Goal: Information Seeking & Learning: Learn about a topic

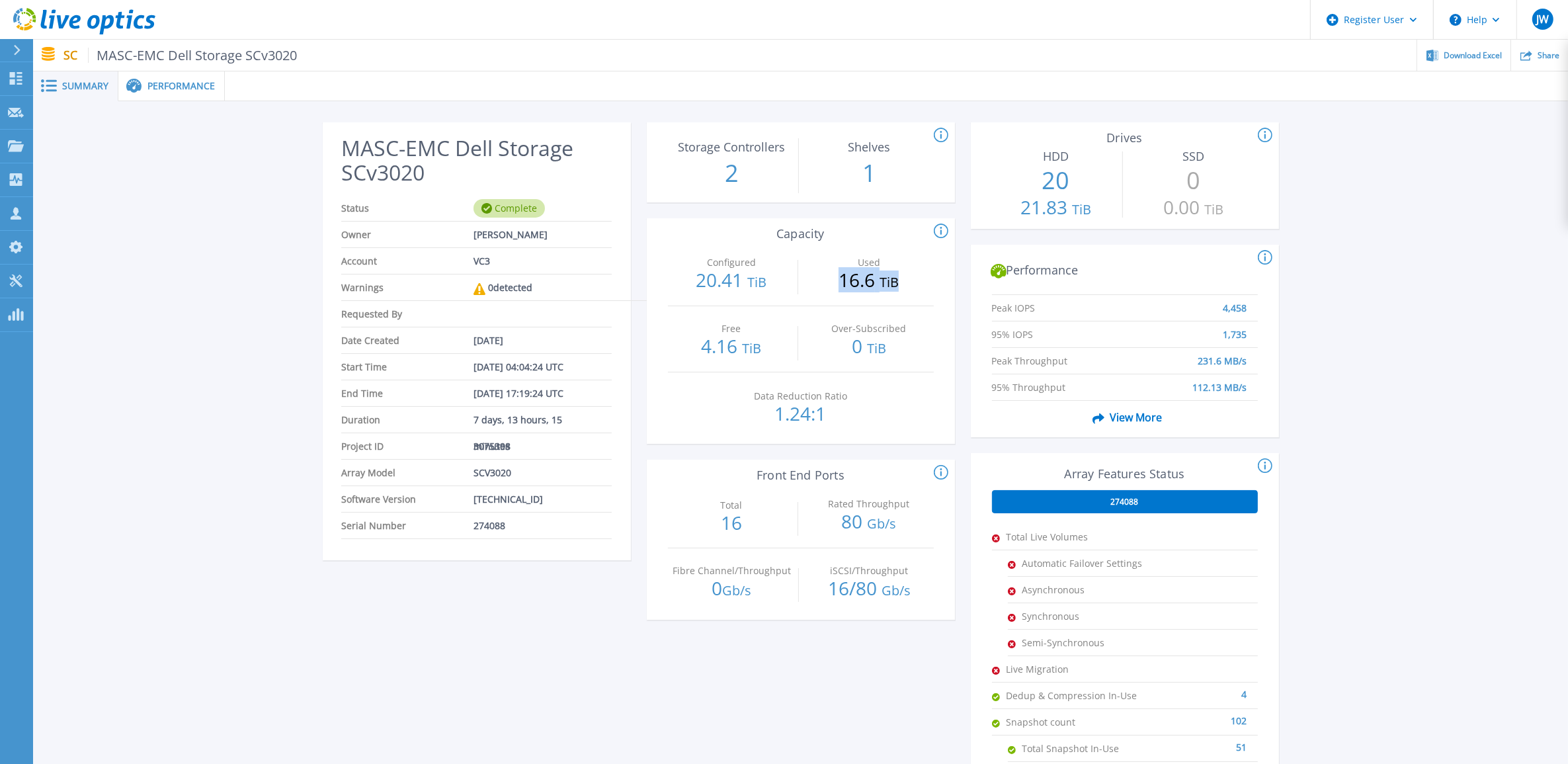
drag, startPoint x: 823, startPoint y: 277, endPoint x: 914, endPoint y: 274, distance: 91.0
click at [914, 274] on p "16.6 TiB" at bounding box center [868, 281] width 128 height 21
click at [921, 274] on p "16.6 TiB" at bounding box center [868, 281] width 128 height 21
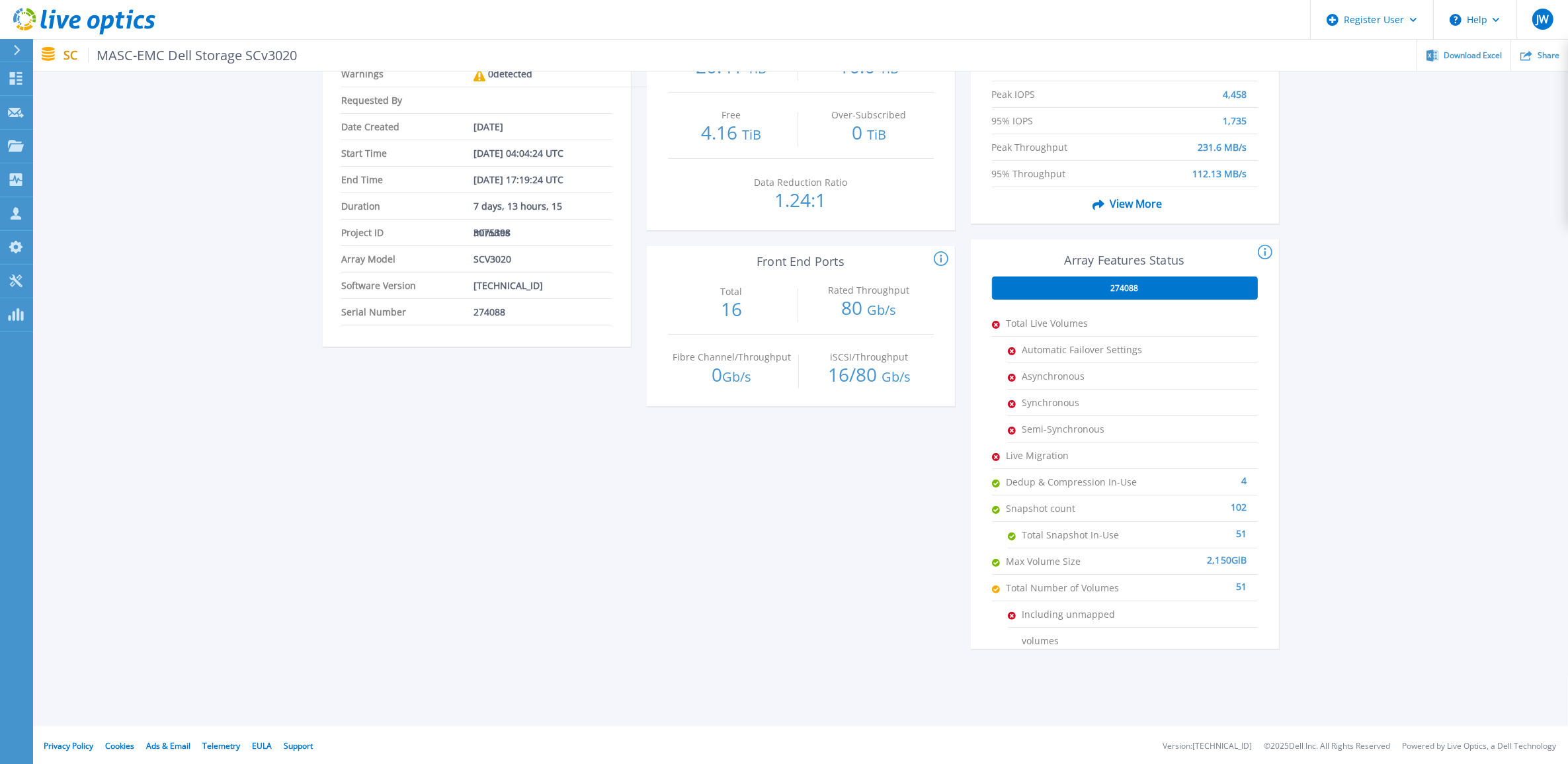
scroll to position [215, 0]
drag, startPoint x: 1237, startPoint y: 476, endPoint x: 1255, endPoint y: 476, distance: 18.0
click at [1255, 476] on li "Dedup & Compression In-Use 4" at bounding box center [1125, 481] width 266 height 27
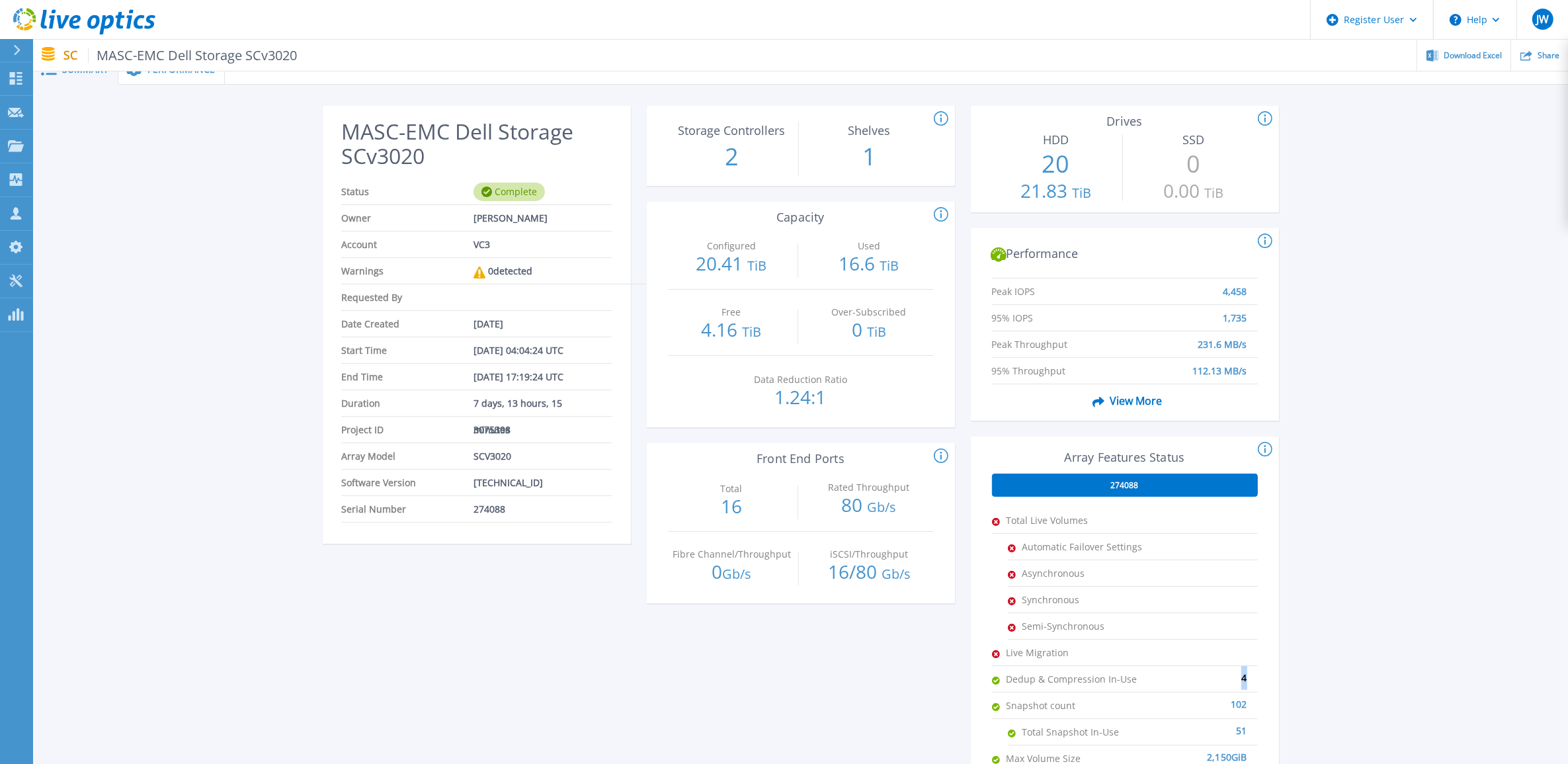
scroll to position [0, 0]
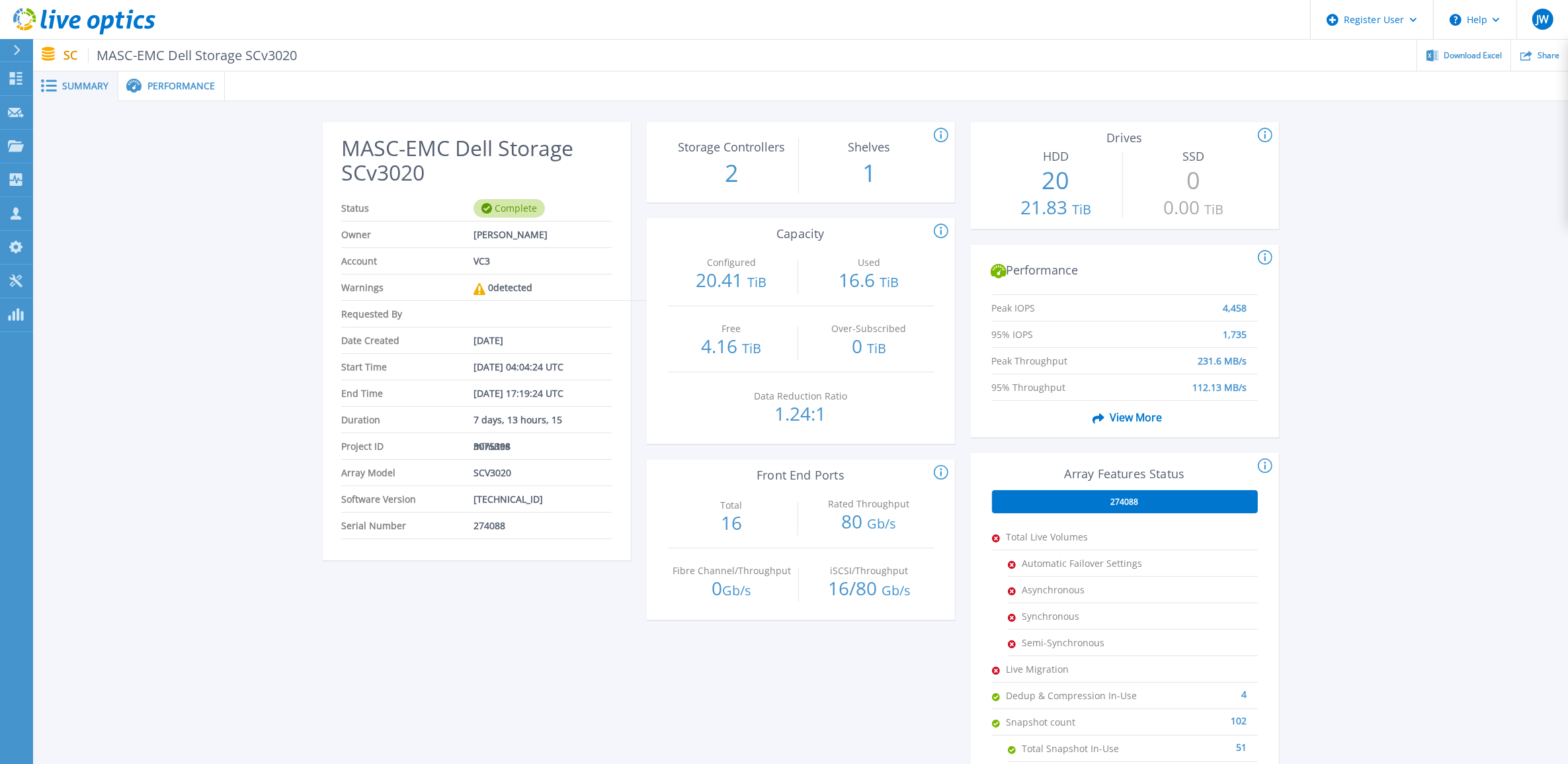
click at [1353, 453] on div "MASC-EMC Dell Storage SCv3020 Status Complete Owner Ashraf Elmallah Account VC3…" at bounding box center [801, 495] width 1535 height 788
click at [180, 91] on div "Performance" at bounding box center [171, 86] width 107 height 30
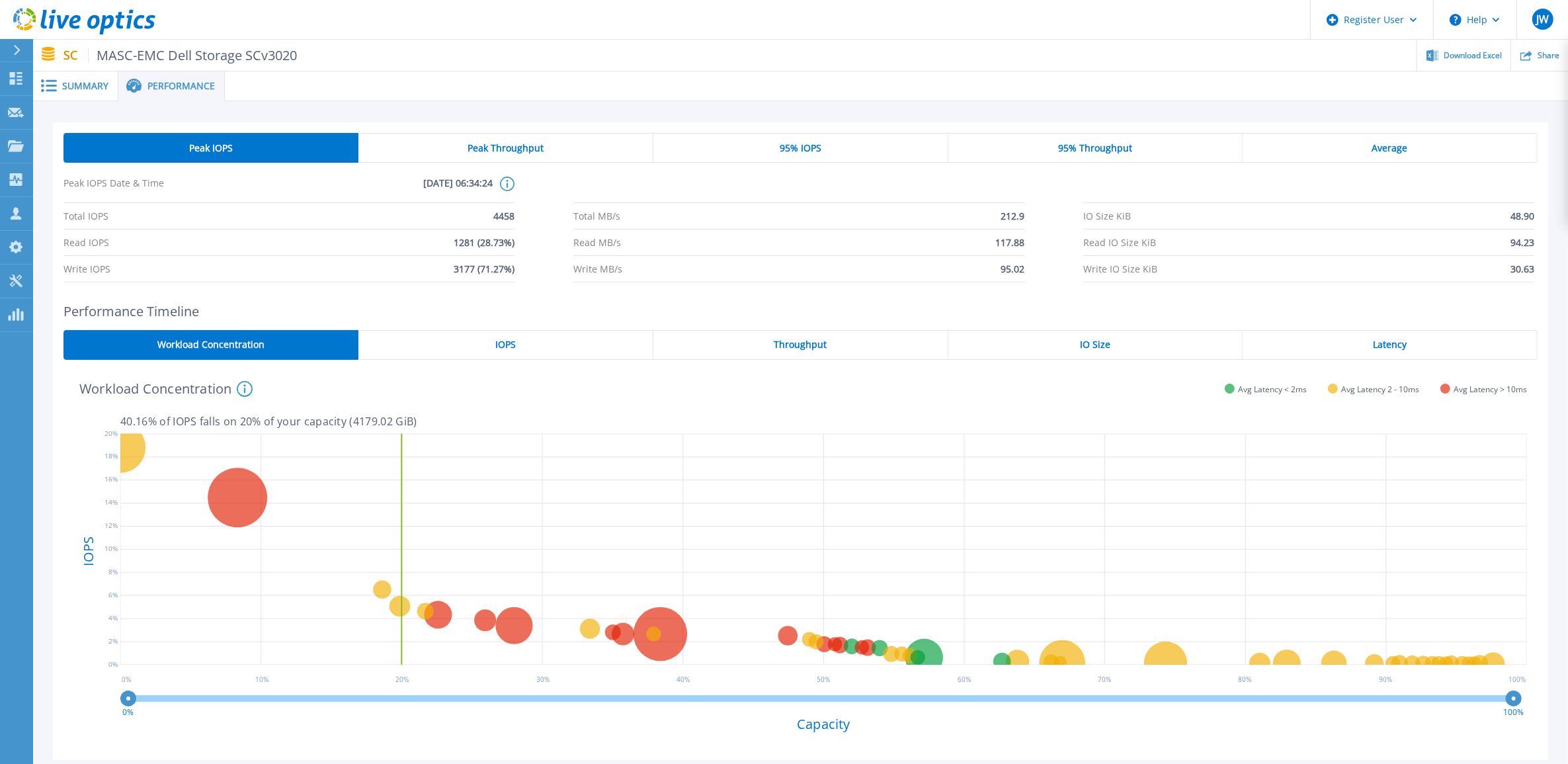
click at [73, 90] on span "Summary" at bounding box center [85, 85] width 46 height 9
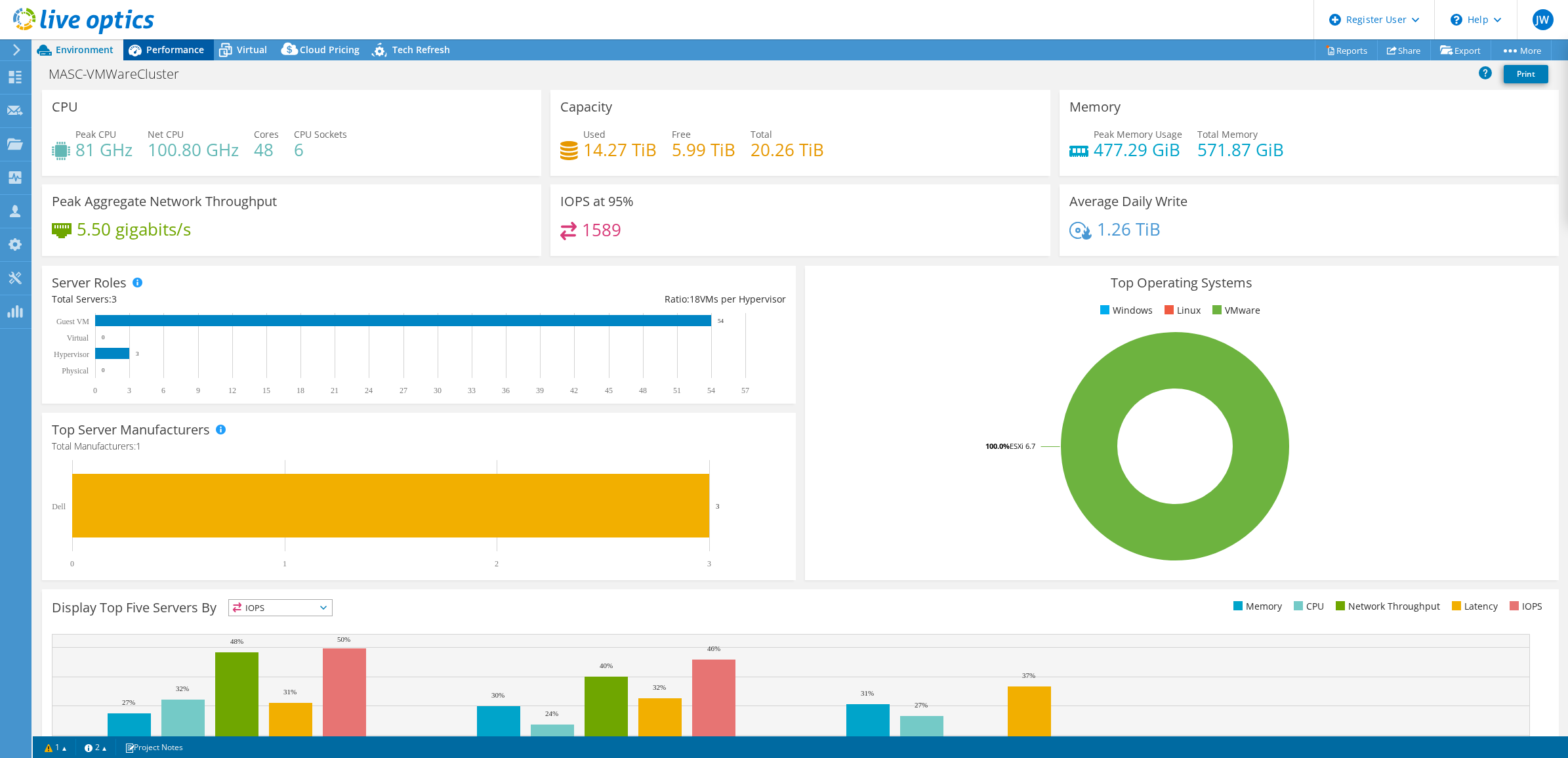
click at [187, 53] on span "Performance" at bounding box center [175, 49] width 58 height 12
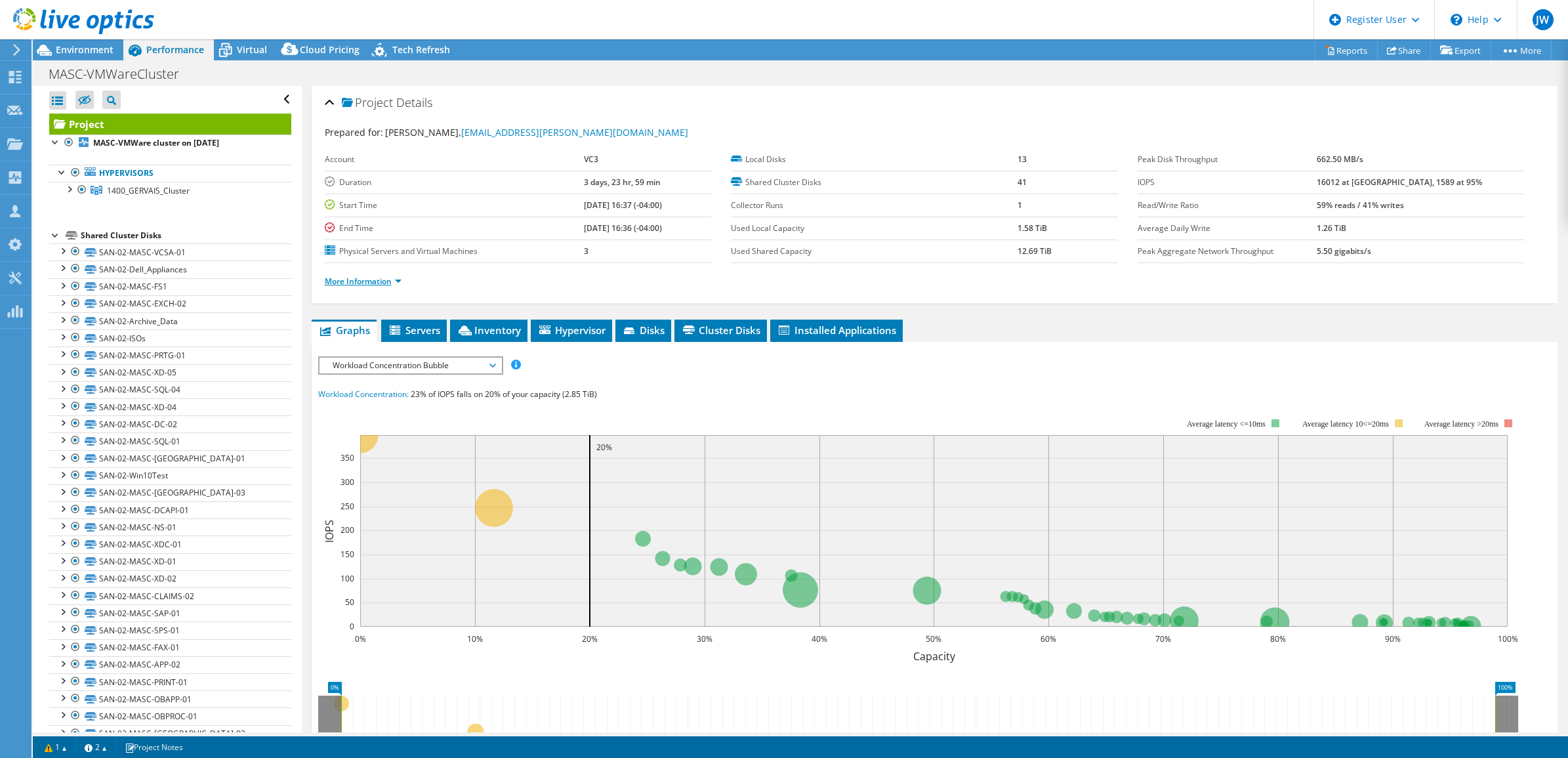
click at [394, 285] on link "More Information" at bounding box center [363, 281] width 77 height 11
